Goal: Task Accomplishment & Management: Manage account settings

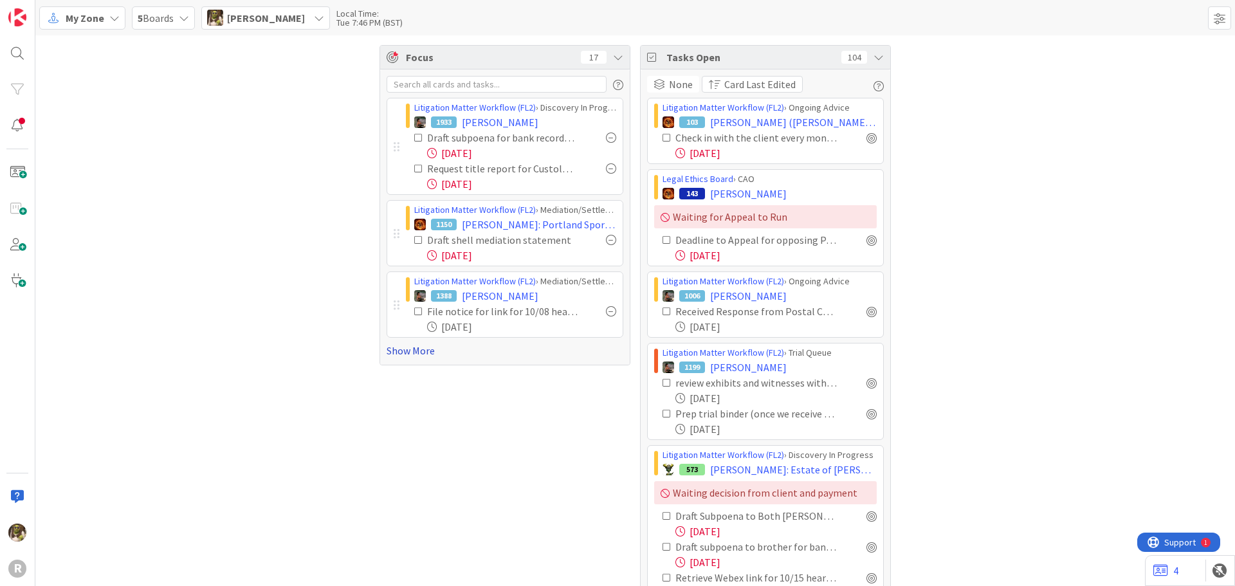
click at [511, 355] on link "Show More" at bounding box center [505, 350] width 237 height 15
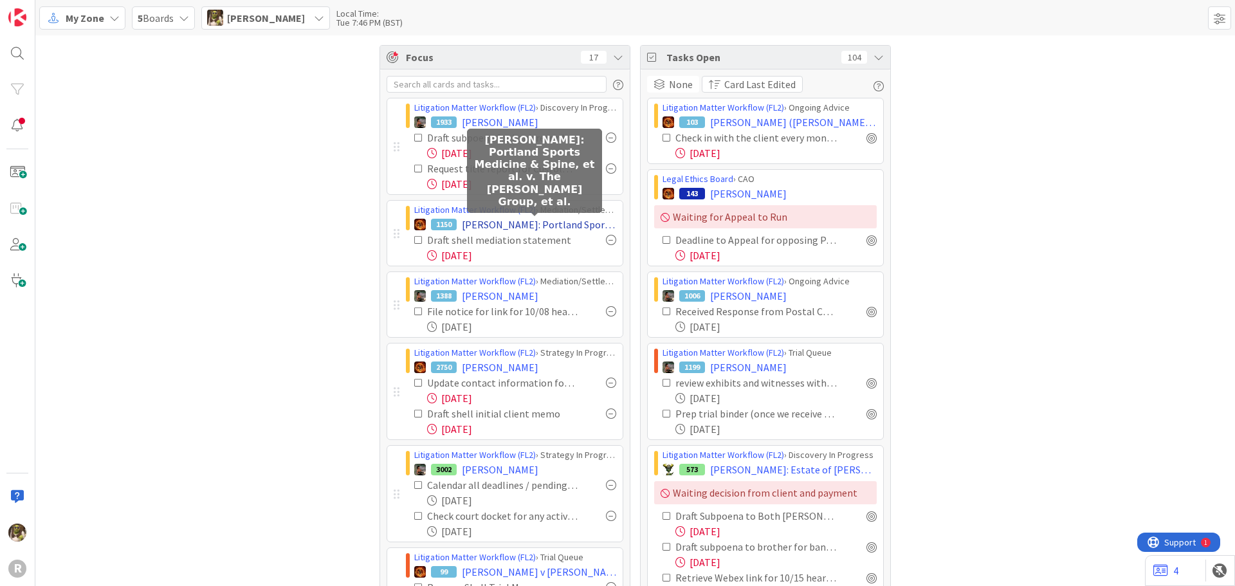
click at [543, 221] on span "[PERSON_NAME]: Portland Sports Medicine & Spine, et al. v. The [PERSON_NAME] Gr…" at bounding box center [539, 224] width 154 height 15
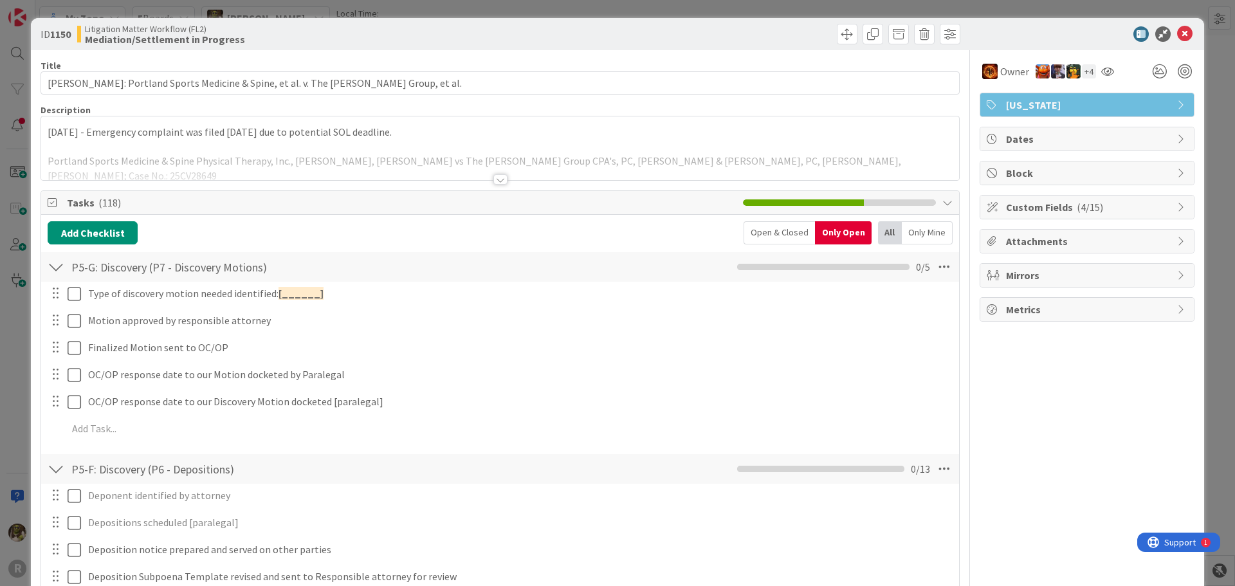
click at [494, 176] on div at bounding box center [500, 174] width 919 height 14
click at [494, 176] on div at bounding box center [500, 179] width 14 height 10
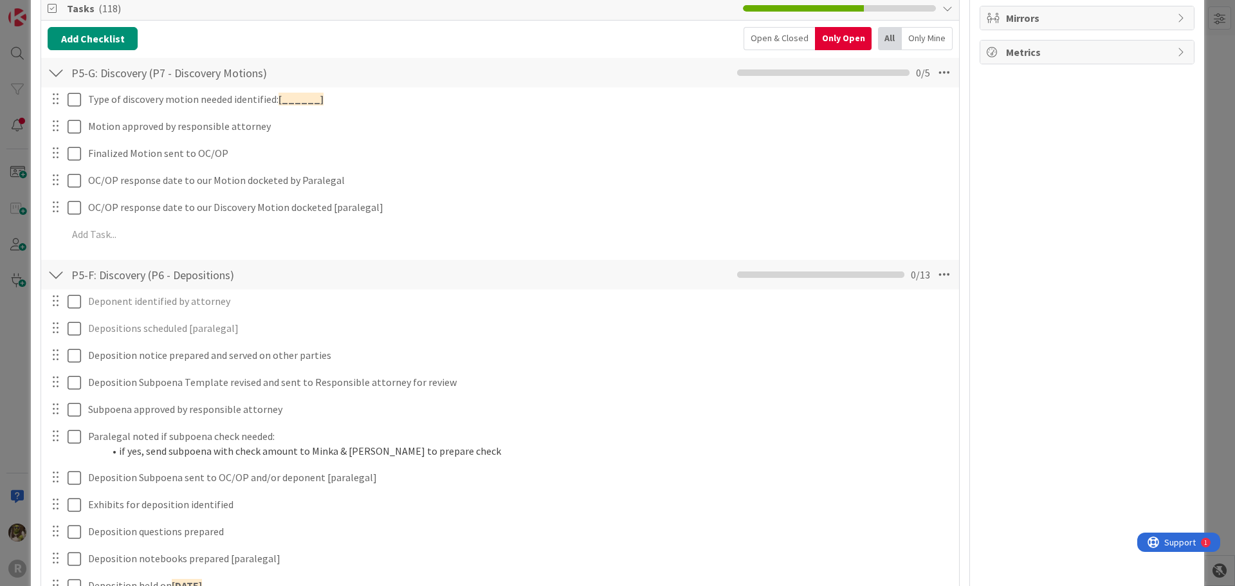
scroll to position [64, 0]
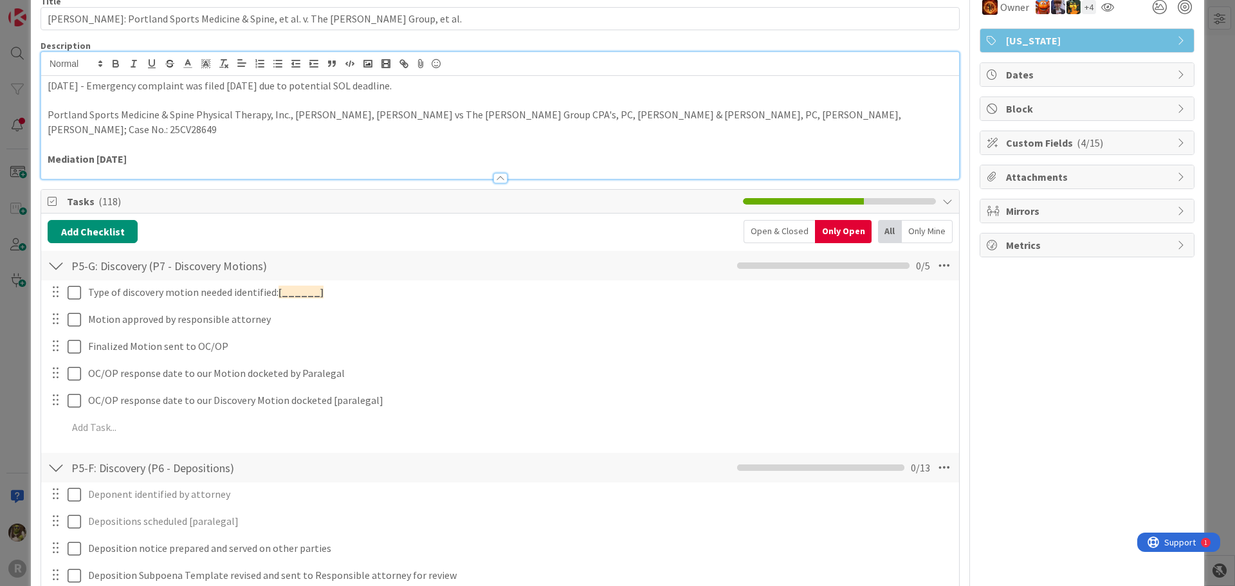
click at [60, 254] on div at bounding box center [56, 265] width 17 height 23
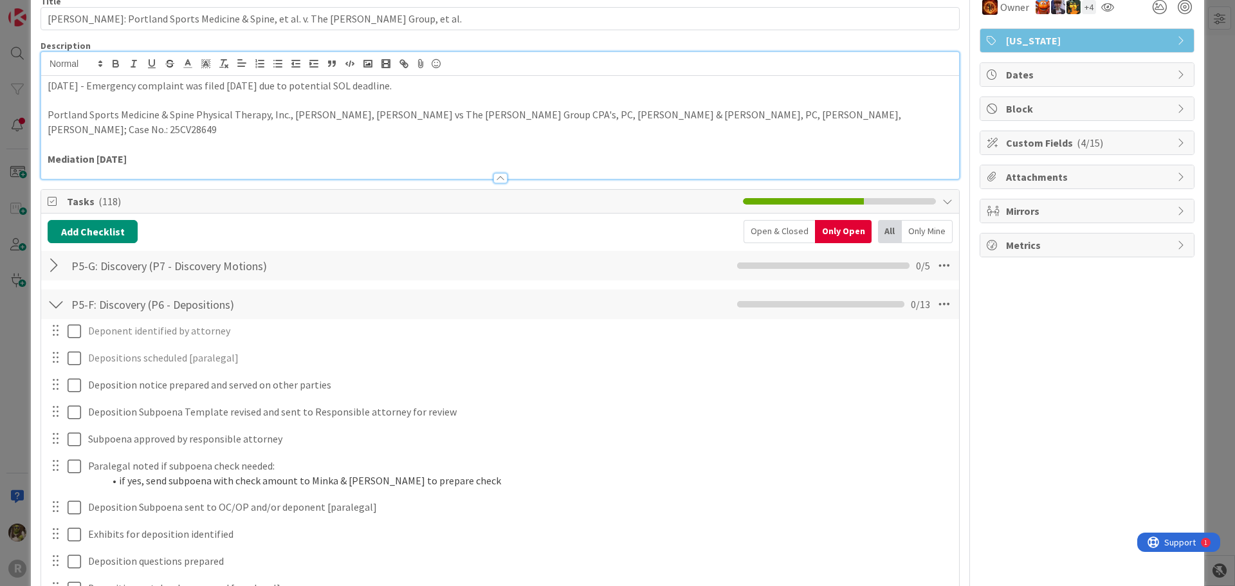
click at [54, 293] on div at bounding box center [56, 304] width 17 height 23
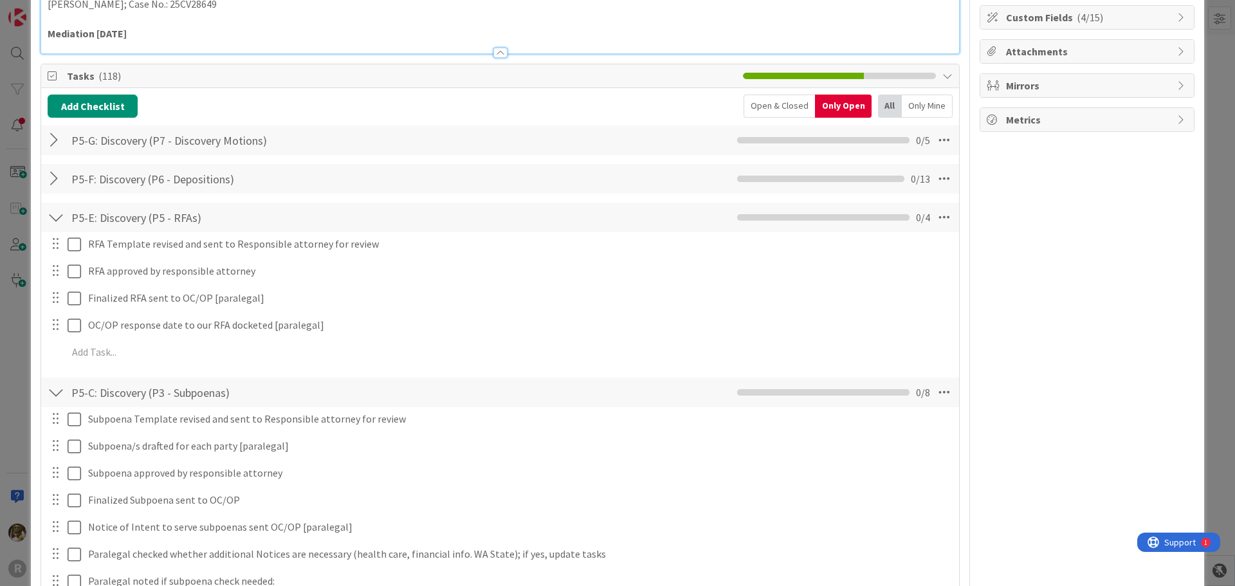
scroll to position [257, 0]
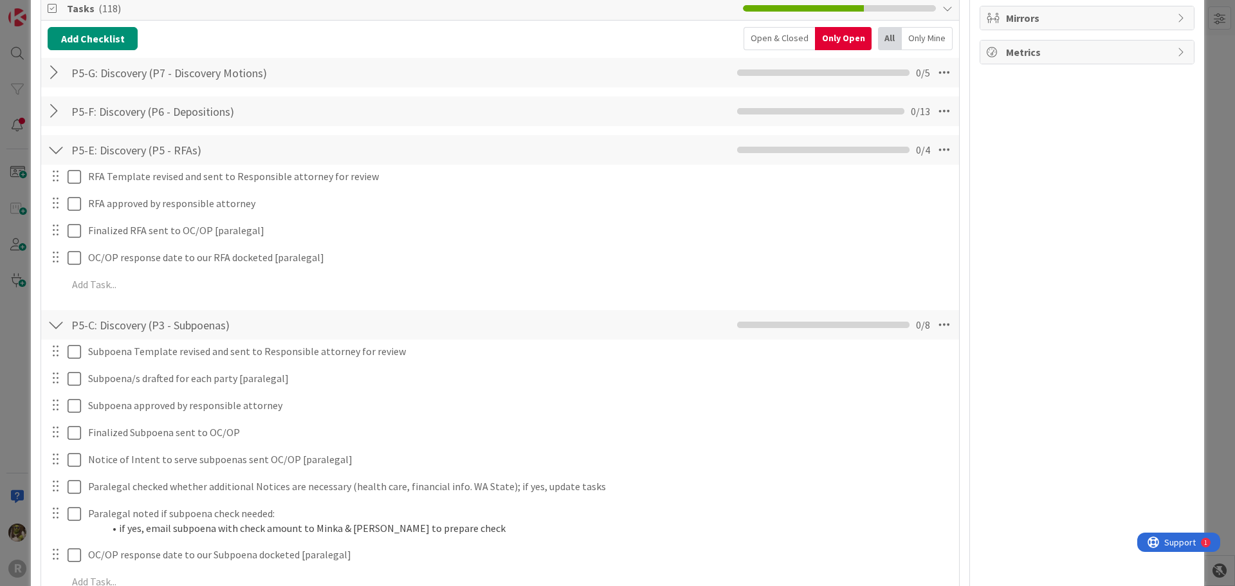
click at [57, 138] on div at bounding box center [56, 149] width 17 height 23
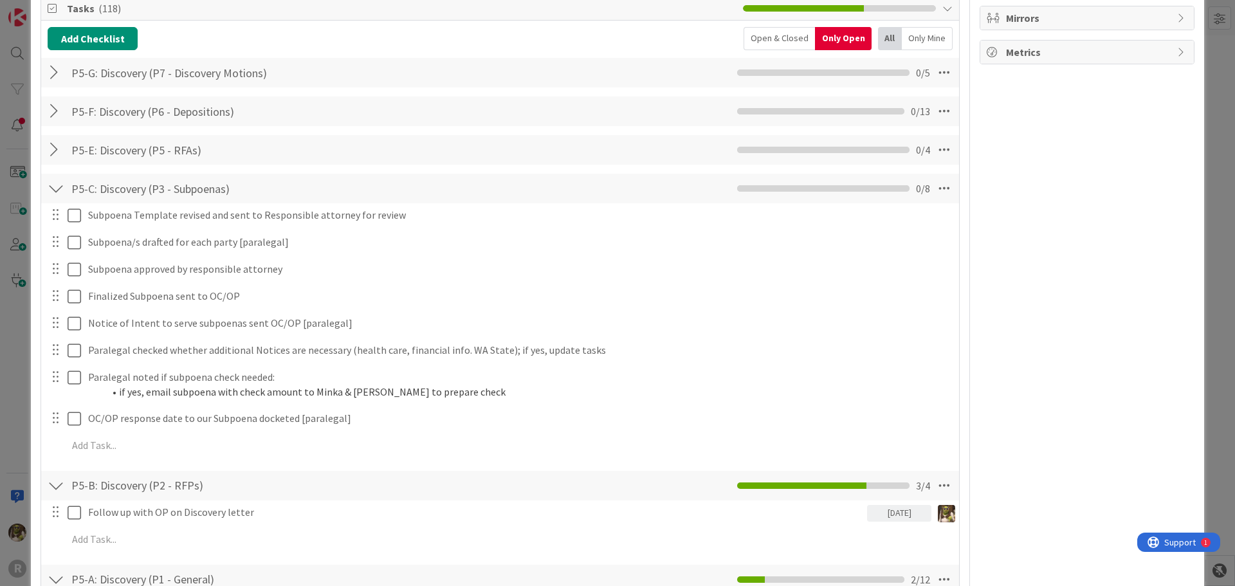
click at [59, 177] on div at bounding box center [56, 188] width 17 height 23
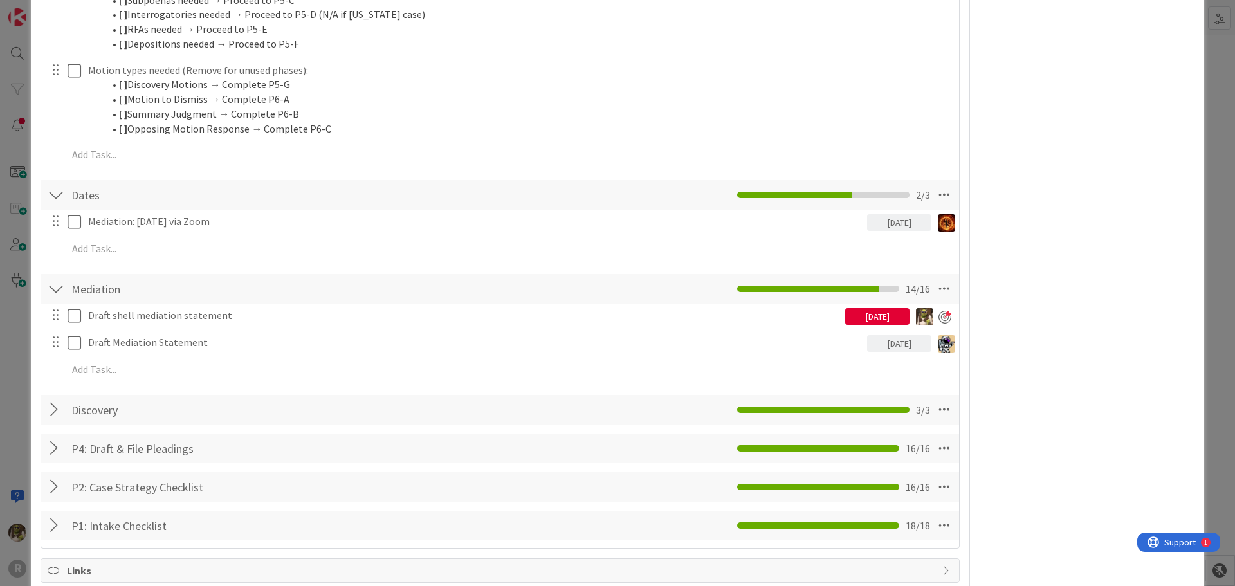
scroll to position [901, 0]
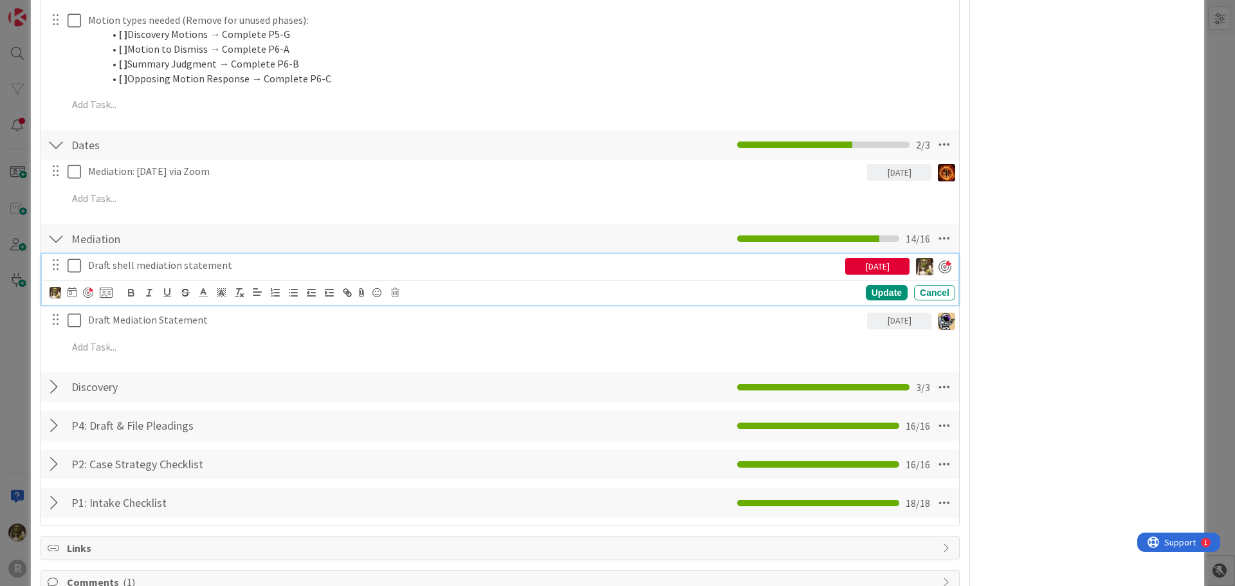
click at [161, 258] on p "Draft shell mediation statement" at bounding box center [464, 265] width 752 height 15
click at [64, 285] on div at bounding box center [81, 292] width 63 height 15
click at [66, 285] on div at bounding box center [81, 292] width 63 height 15
click at [70, 287] on icon at bounding box center [72, 292] width 9 height 10
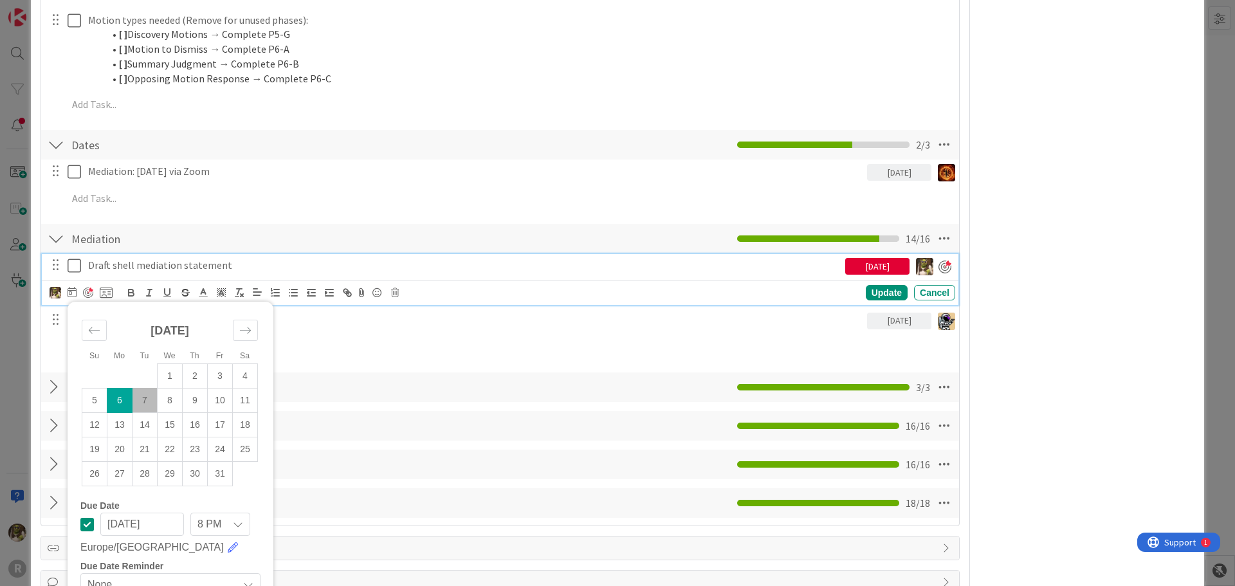
click at [148, 388] on td "7" at bounding box center [145, 400] width 25 height 24
click at [169, 391] on td "8" at bounding box center [166, 401] width 25 height 24
type input "10/08/2025"
click at [883, 284] on div "Su Mo Tu We Th Fr Sa September 2025 1 2 3 4 5 6 7 8 9 10 11 12 13 14 15 16 17 1…" at bounding box center [503, 293] width 906 height 18
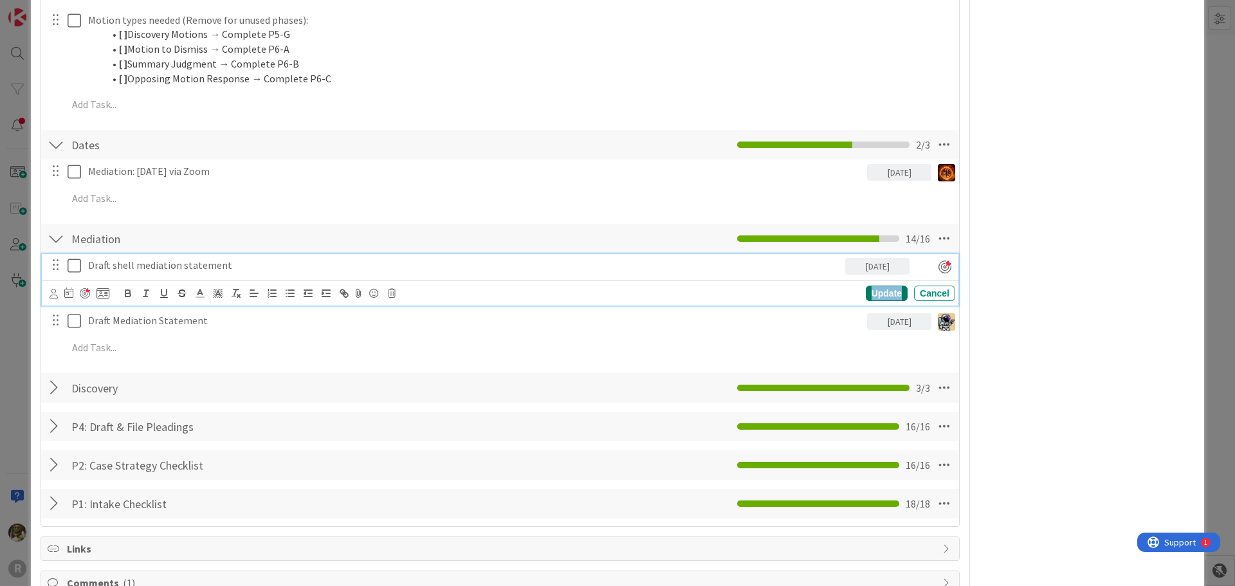
click at [876, 286] on div "Update" at bounding box center [887, 293] width 42 height 15
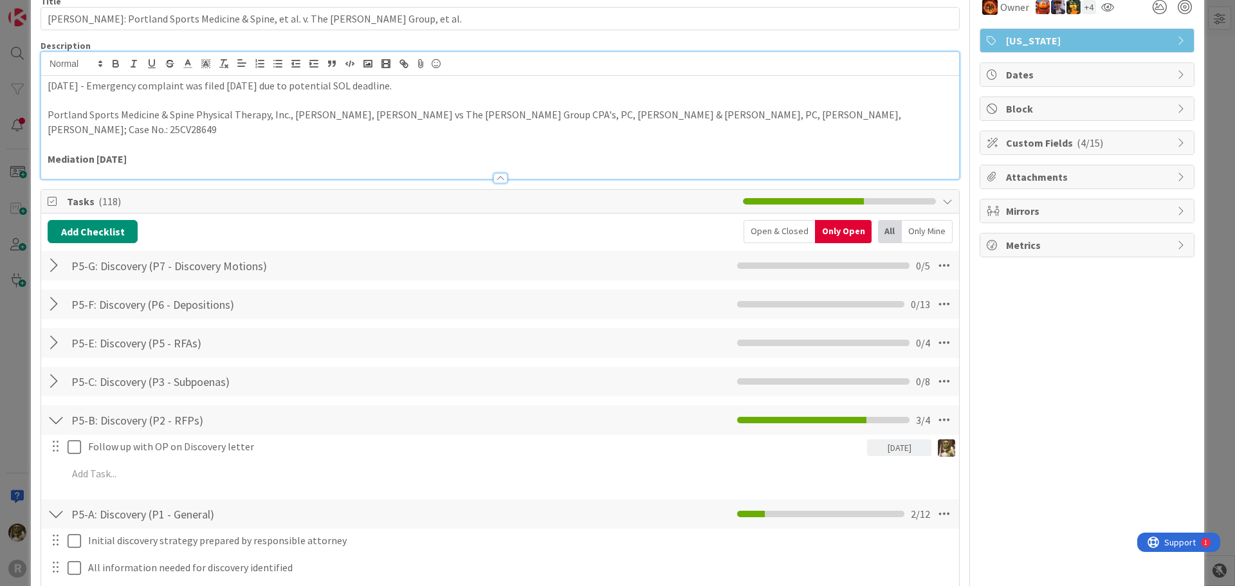
scroll to position [0, 0]
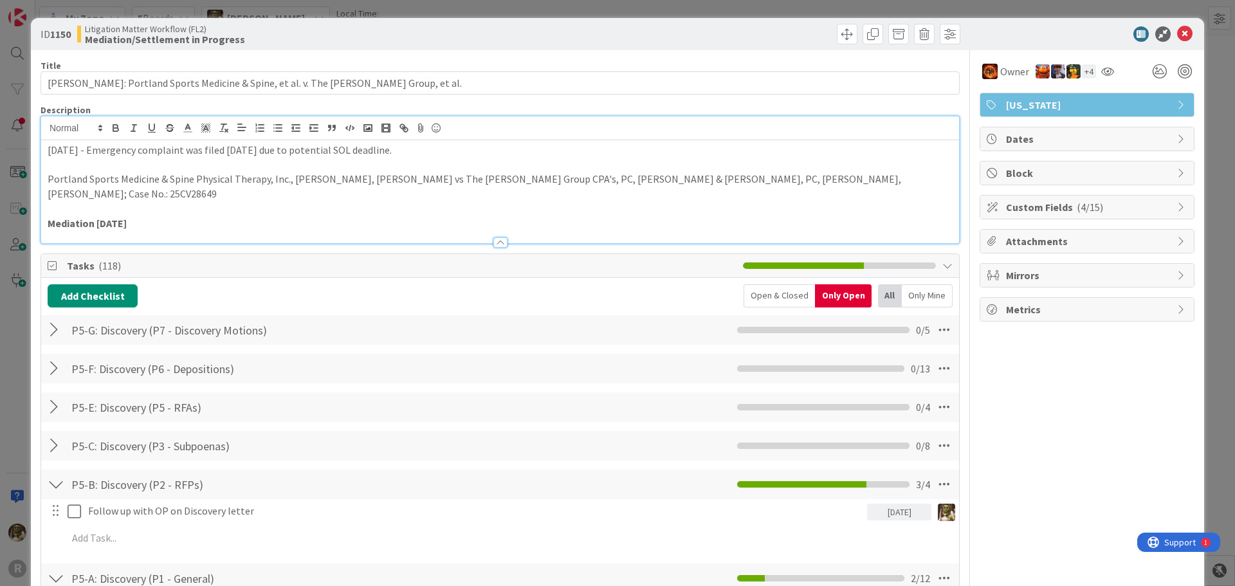
click at [1177, 32] on icon at bounding box center [1184, 33] width 15 height 15
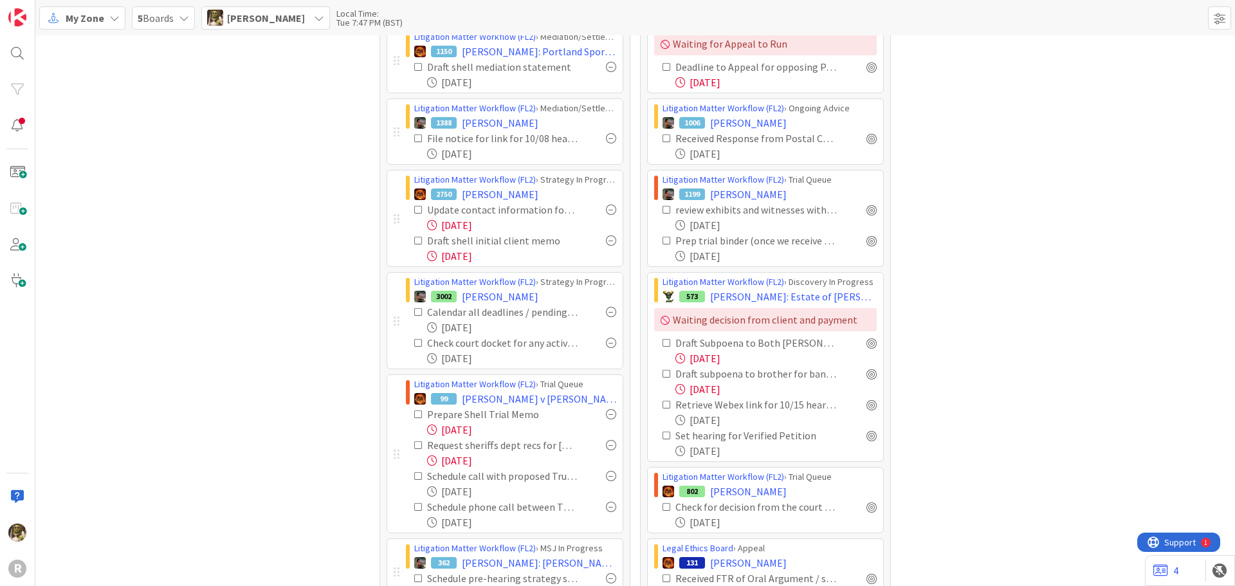
scroll to position [193, 0]
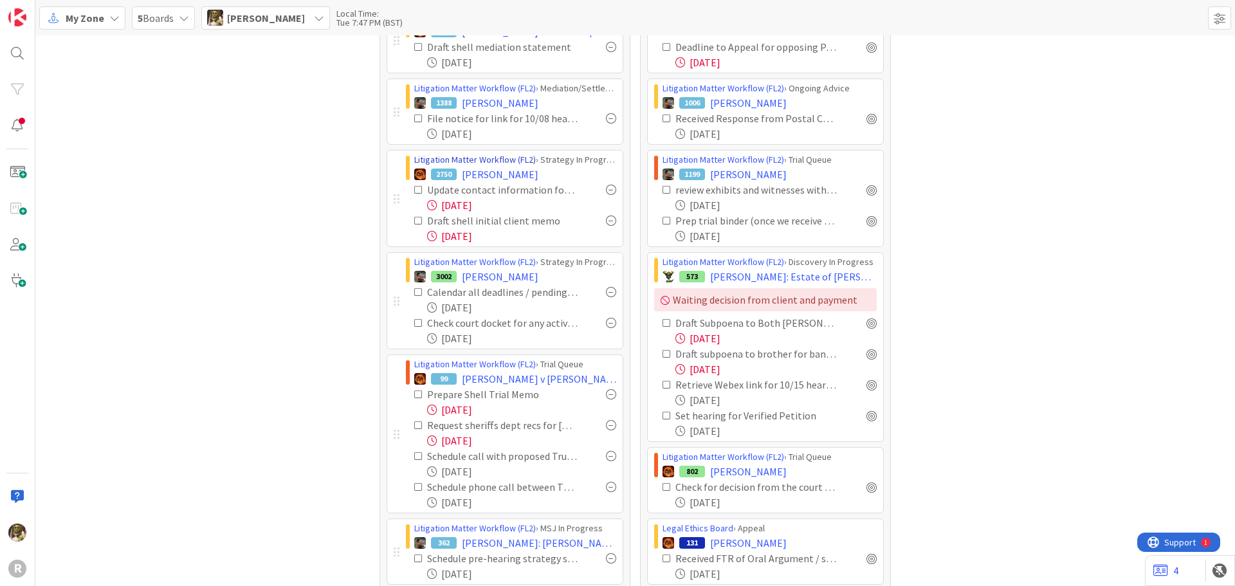
click at [484, 162] on link "Litigation Matter Workflow (FL2)" at bounding box center [475, 160] width 122 height 12
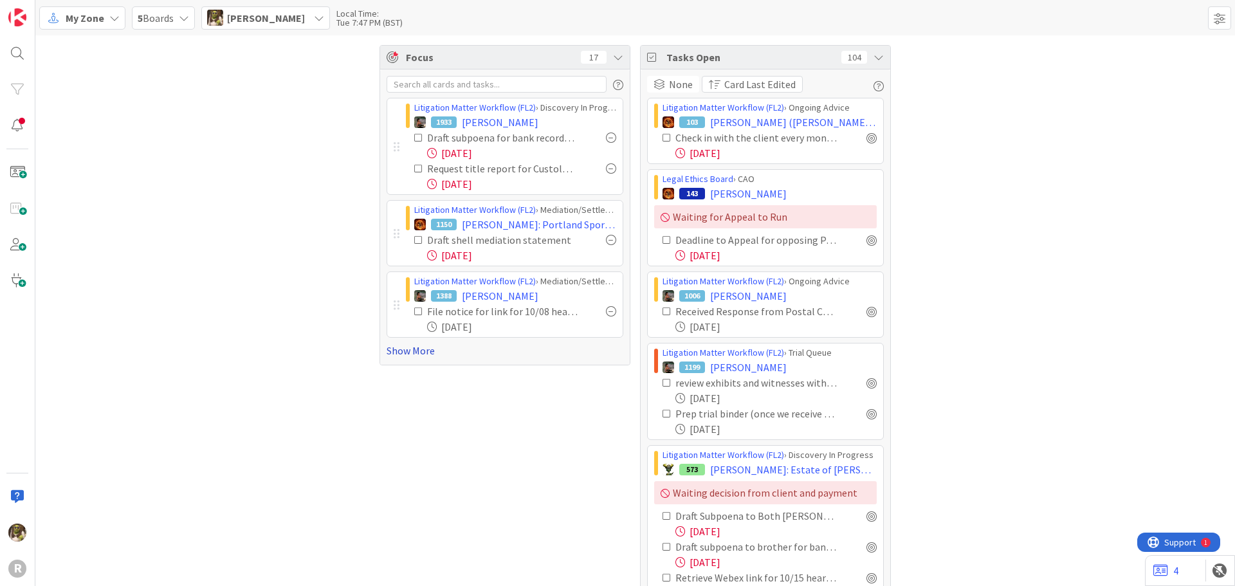
click at [412, 354] on link "Show More" at bounding box center [505, 350] width 237 height 15
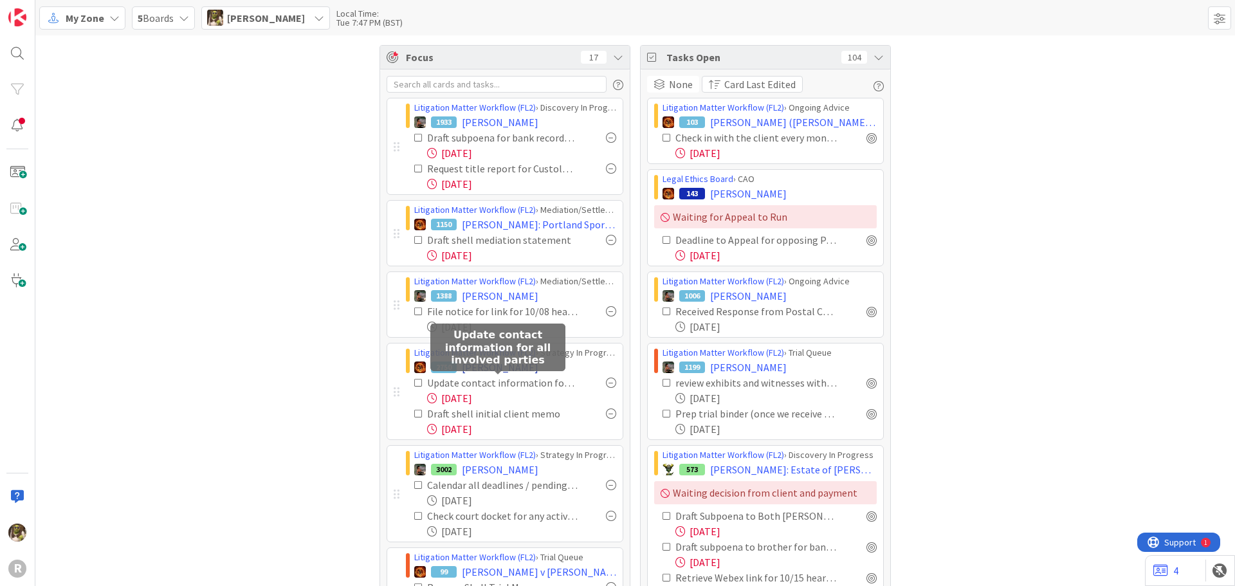
click at [498, 364] on span "QVALE, Gloria" at bounding box center [500, 367] width 77 height 15
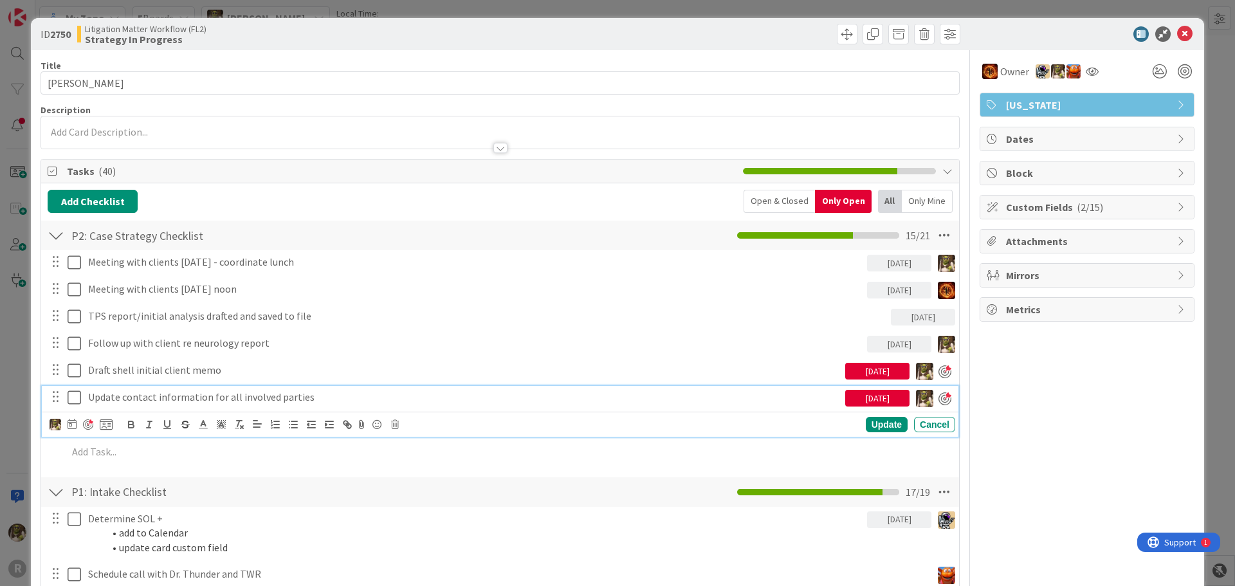
click at [73, 398] on icon at bounding box center [75, 397] width 14 height 15
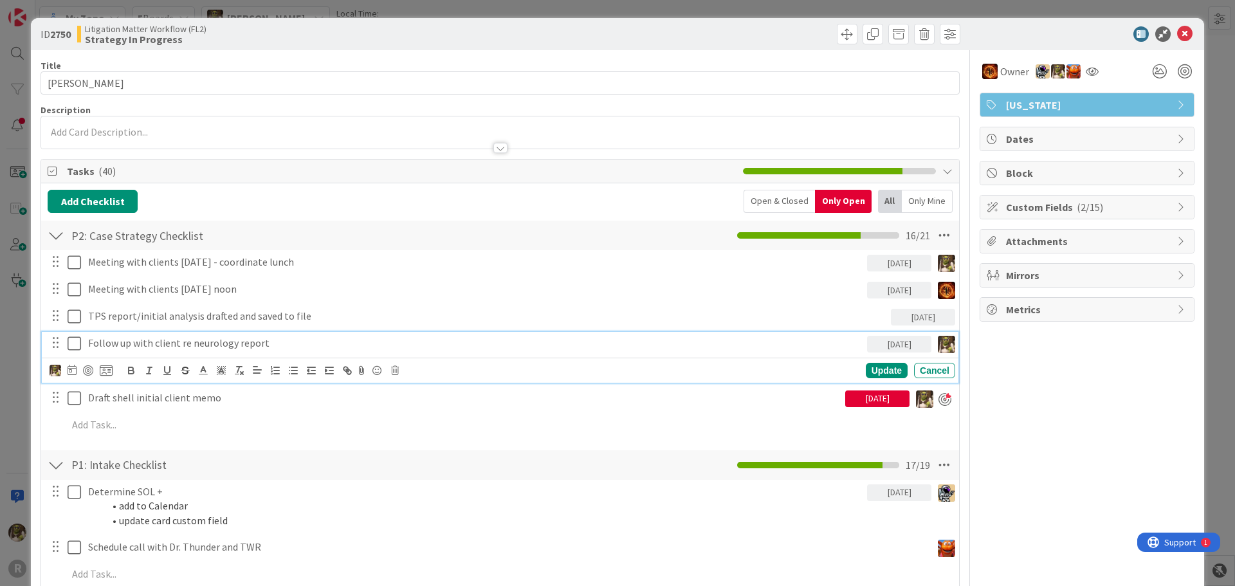
click at [271, 336] on p "Follow up with client re neurology report" at bounding box center [475, 343] width 774 height 15
click at [69, 337] on icon at bounding box center [75, 343] width 14 height 15
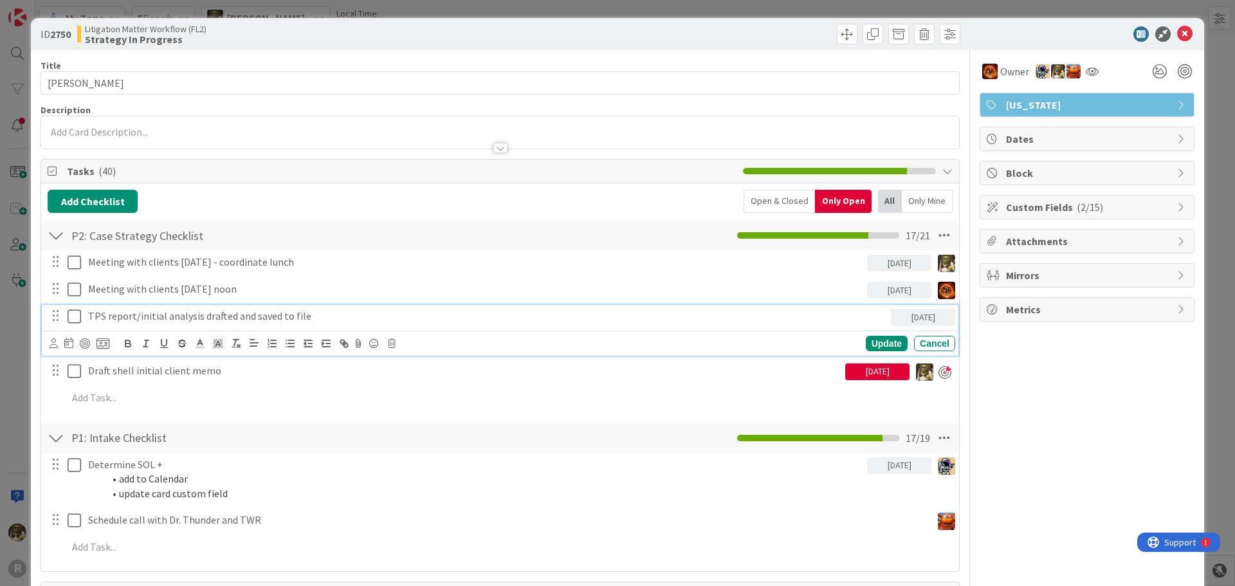
click at [355, 316] on p "TPS report/initial analysis drafted and saved to file" at bounding box center [487, 316] width 798 height 15
click at [51, 342] on icon at bounding box center [54, 343] width 8 height 10
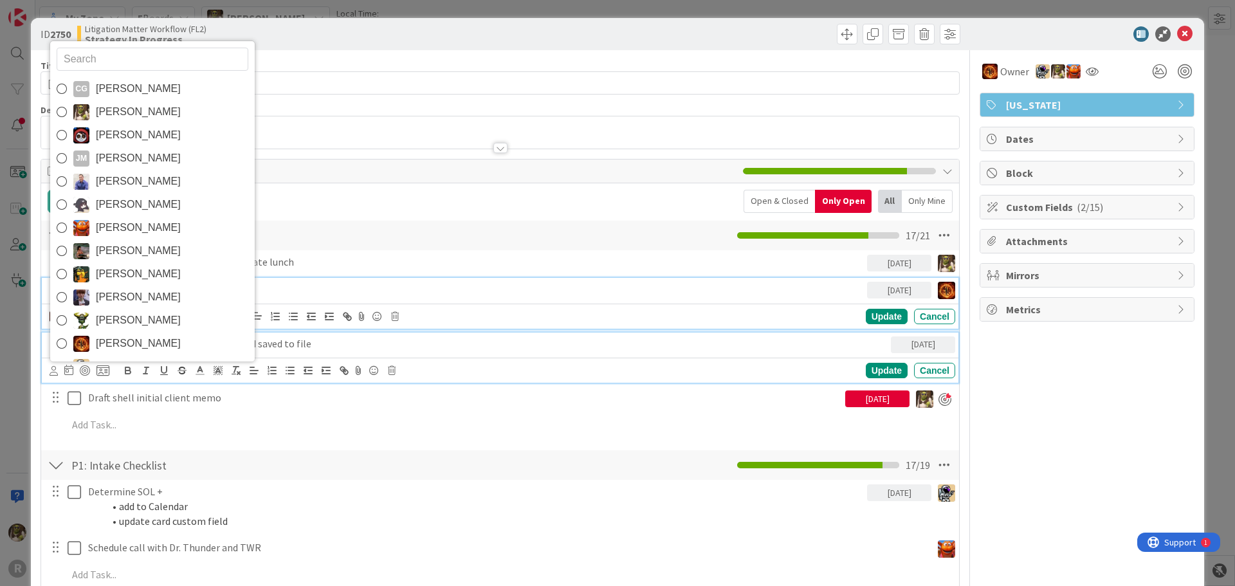
click at [782, 295] on p "Meeting with clients October 8th @ noon" at bounding box center [475, 289] width 774 height 15
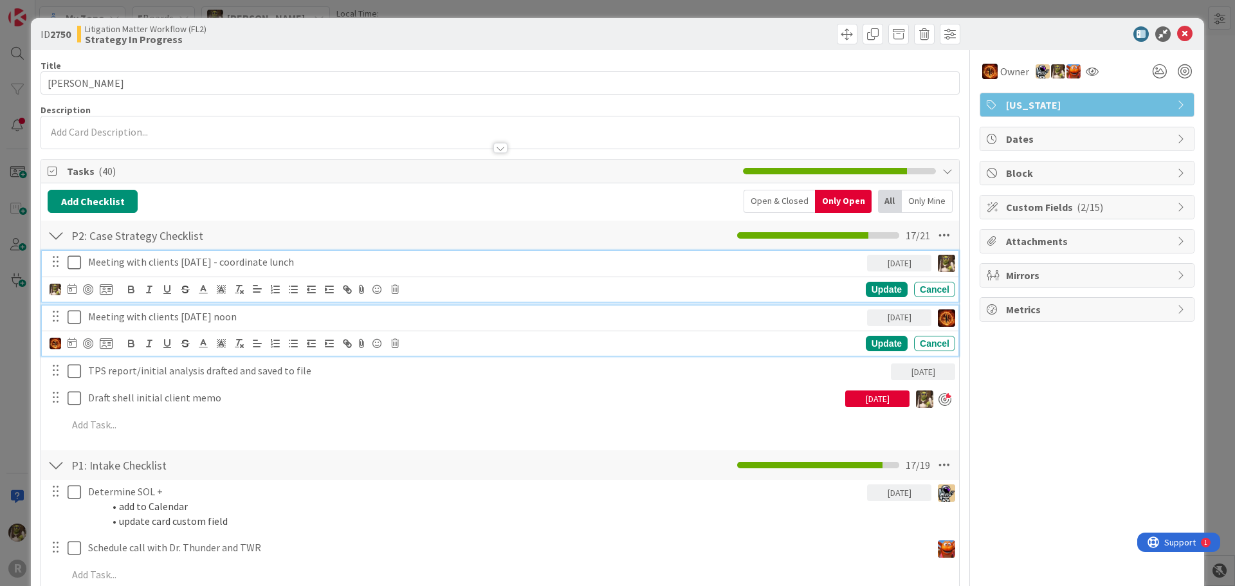
click at [324, 261] on p "Meeting with clients October 8th - coordinate lunch" at bounding box center [475, 262] width 774 height 15
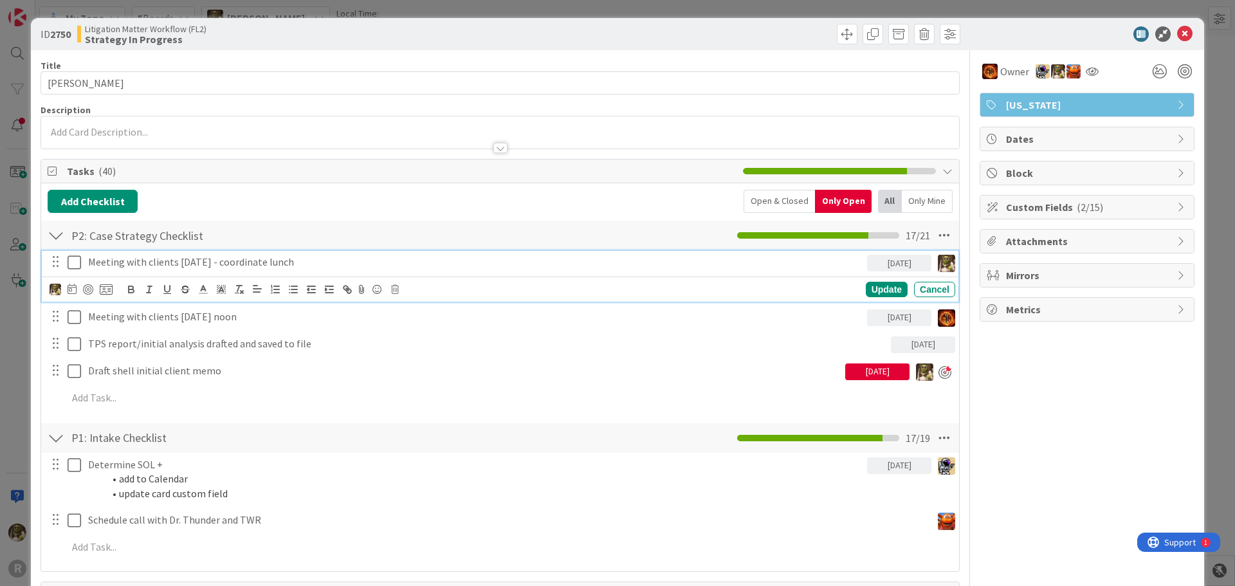
click at [1177, 30] on icon at bounding box center [1184, 33] width 15 height 15
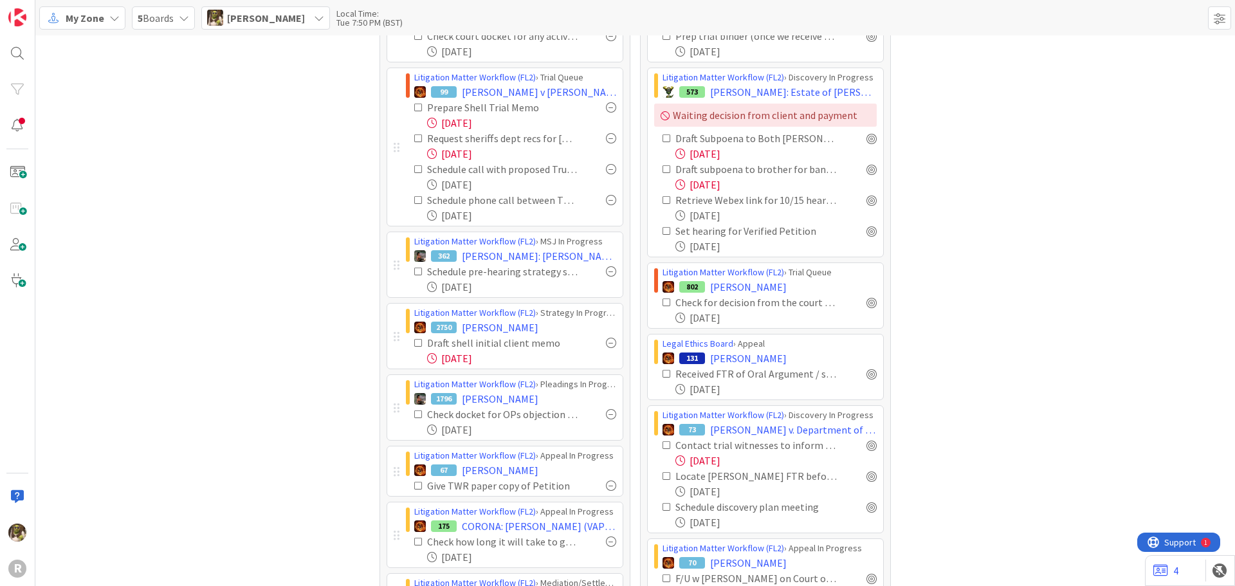
scroll to position [450, 0]
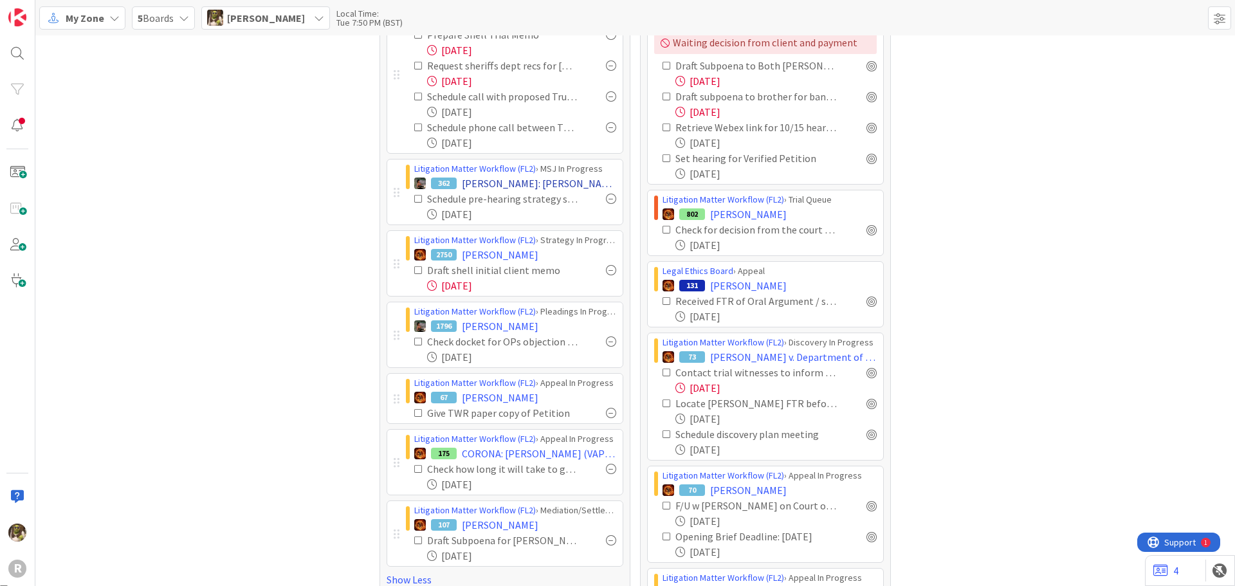
click at [556, 183] on span "ANDERSON: Elder Abuse Claim" at bounding box center [539, 183] width 154 height 15
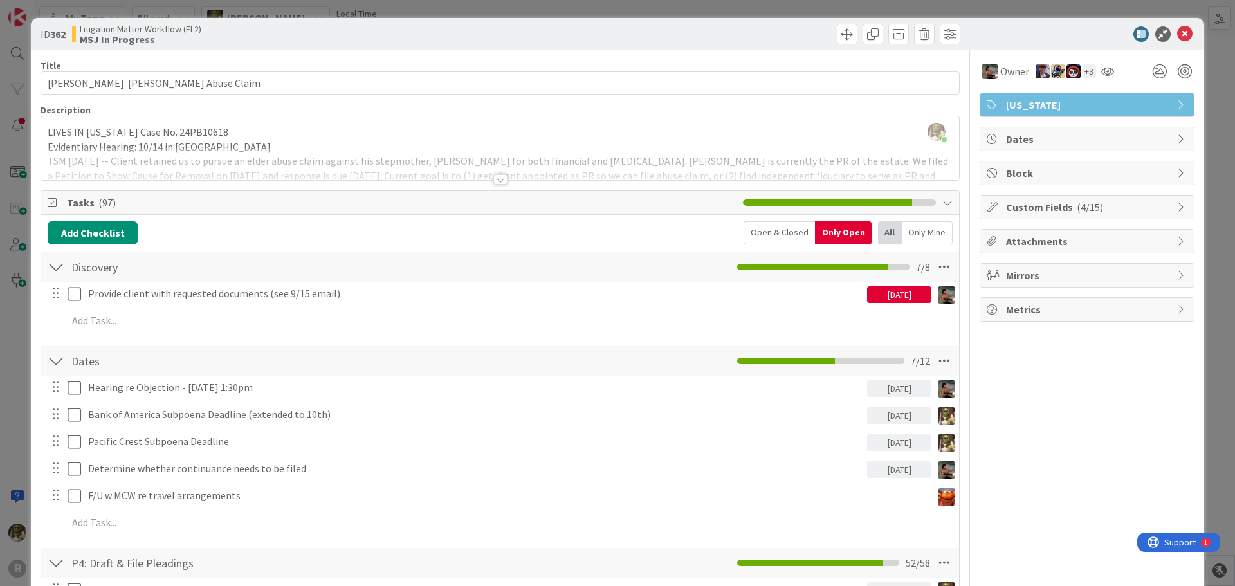
click at [493, 174] on div at bounding box center [500, 179] width 14 height 10
